Goal: Information Seeking & Learning: Stay updated

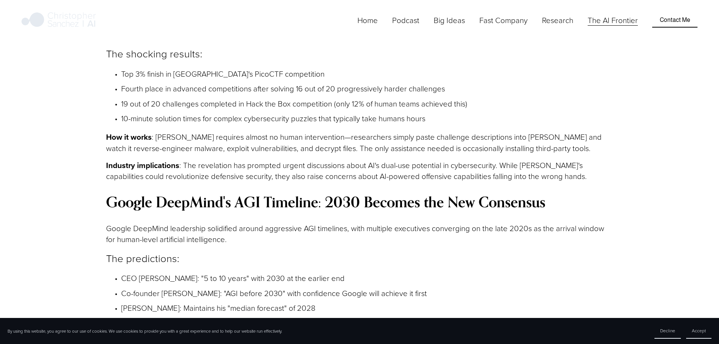
scroll to position [1887, 0]
